Goal: Task Accomplishment & Management: Complete application form

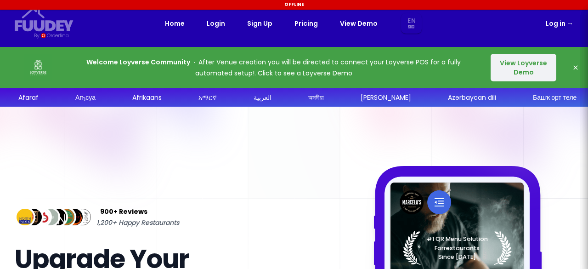
select select "en"
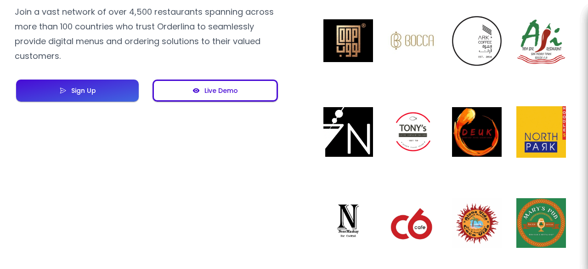
scroll to position [830, 0]
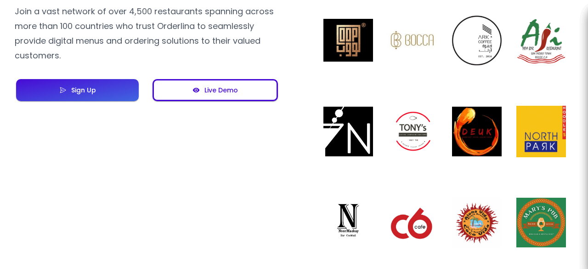
click at [98, 93] on button "Sign Up" at bounding box center [77, 90] width 123 height 22
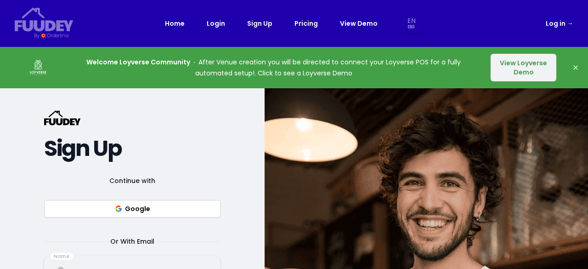
select select "en"
click at [161, 207] on button "Google" at bounding box center [132, 208] width 176 height 17
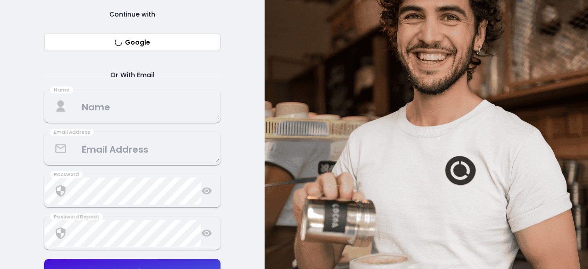
scroll to position [214, 0]
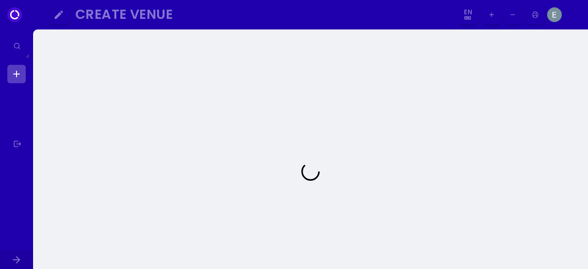
select select "en"
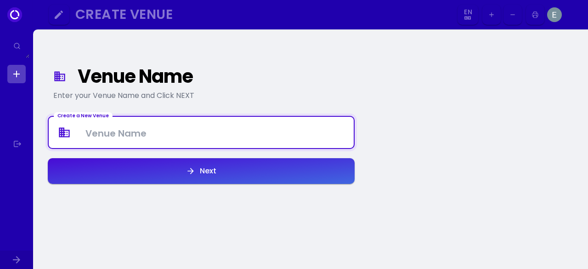
click at [134, 136] on Venue at bounding box center [201, 132] width 305 height 27
type Venue "Kweza Craft Beer"
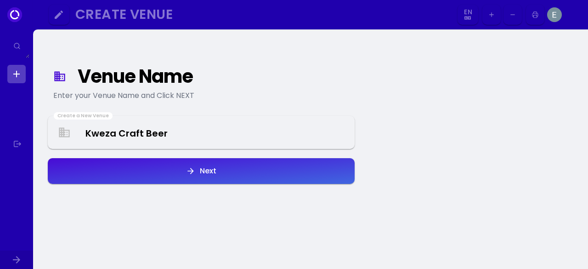
click at [187, 169] on icon "button" at bounding box center [190, 170] width 9 height 9
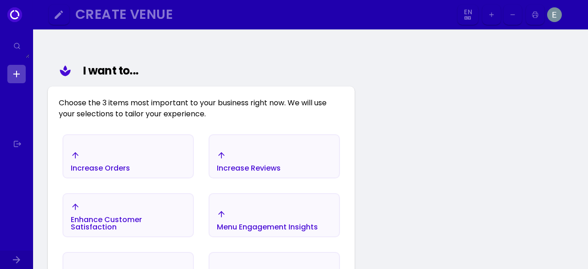
scroll to position [107, 0]
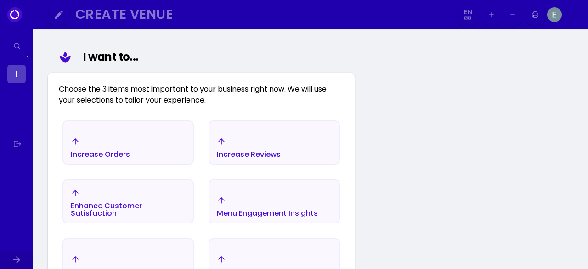
click at [139, 148] on div "Increase Orders" at bounding box center [128, 147] width 130 height 32
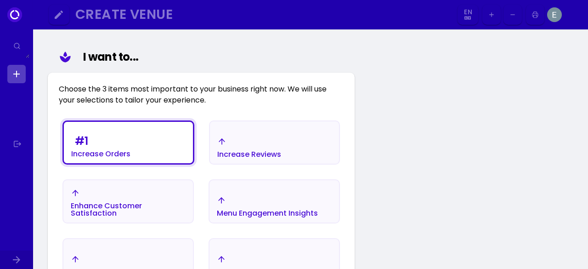
click at [131, 158] on div "Enhance Customer Satisfaction" at bounding box center [100, 153] width 59 height 7
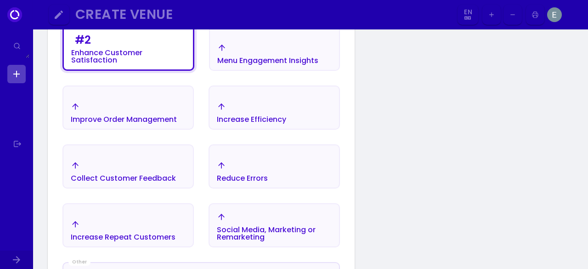
scroll to position [271, 0]
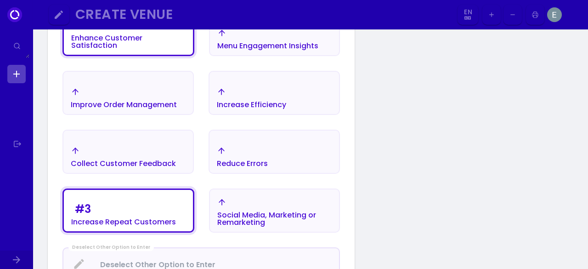
scroll to position [278, 0]
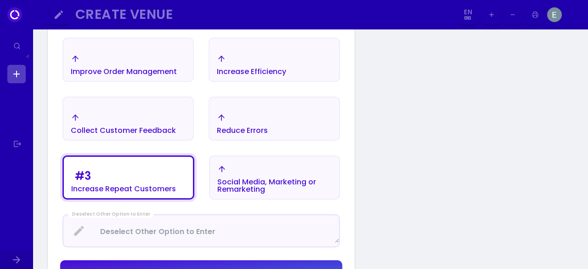
scroll to position [403, 0]
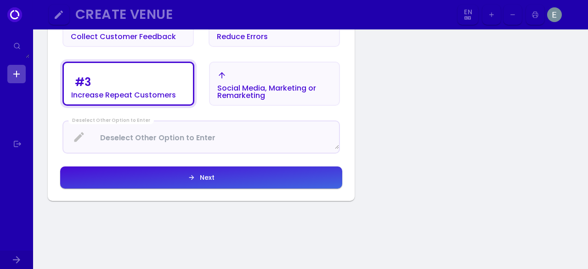
click at [205, 177] on div "Next" at bounding box center [204, 177] width 19 height 6
select select "en"
